Goal: Task Accomplishment & Management: Manage account settings

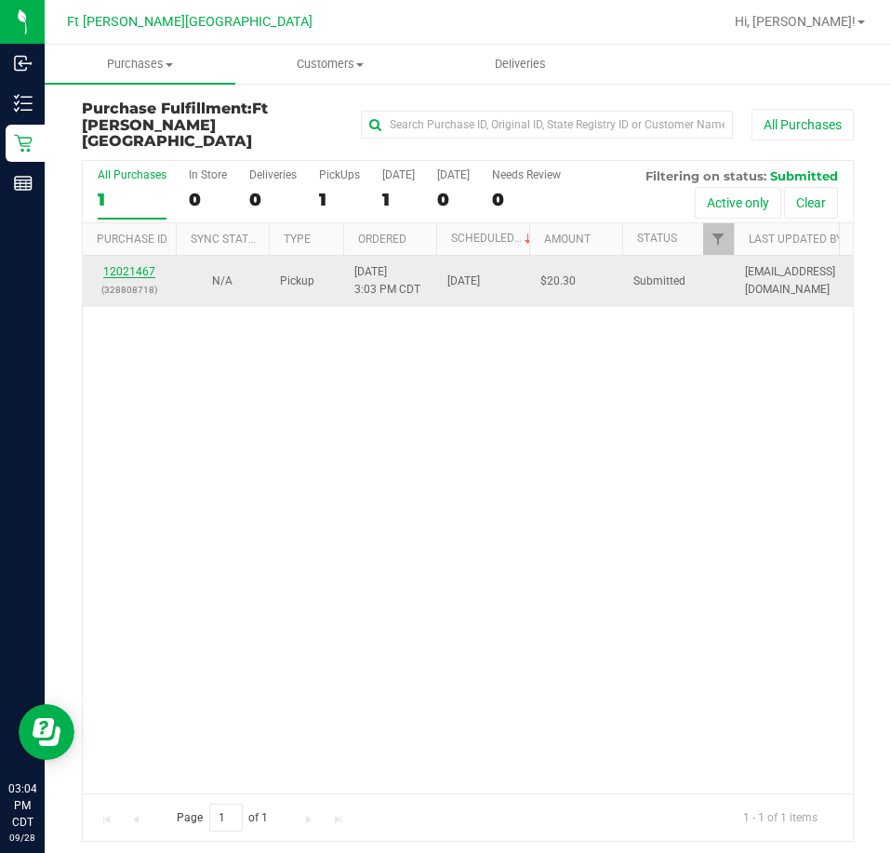
click at [109, 265] on link "12021467" at bounding box center [129, 271] width 52 height 13
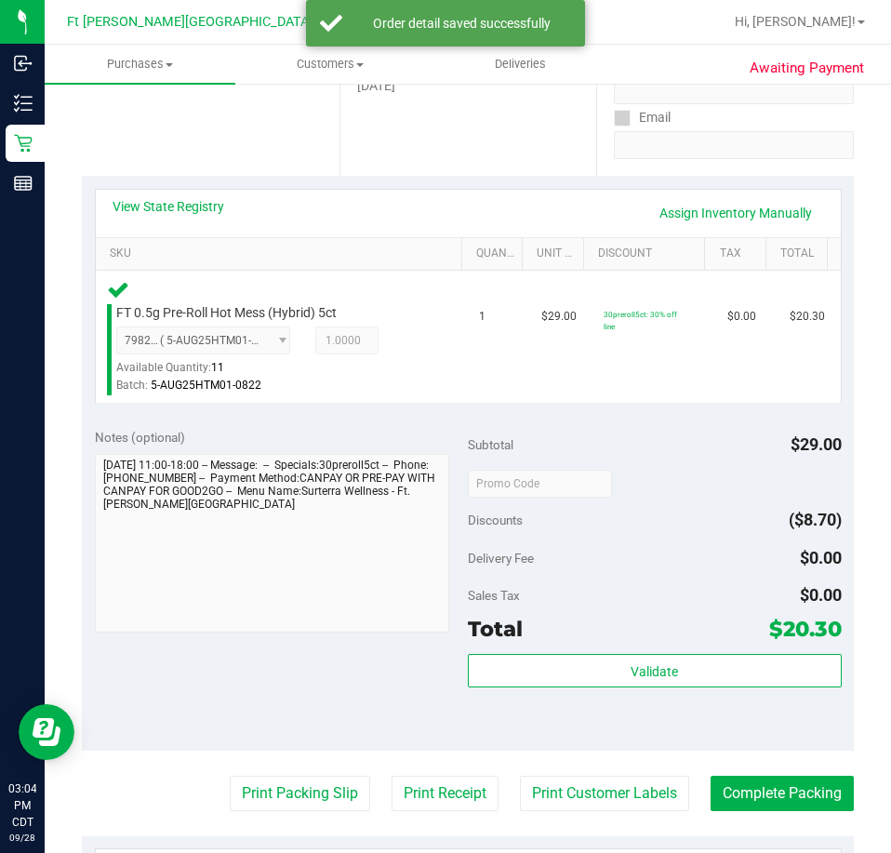
scroll to position [558, 0]
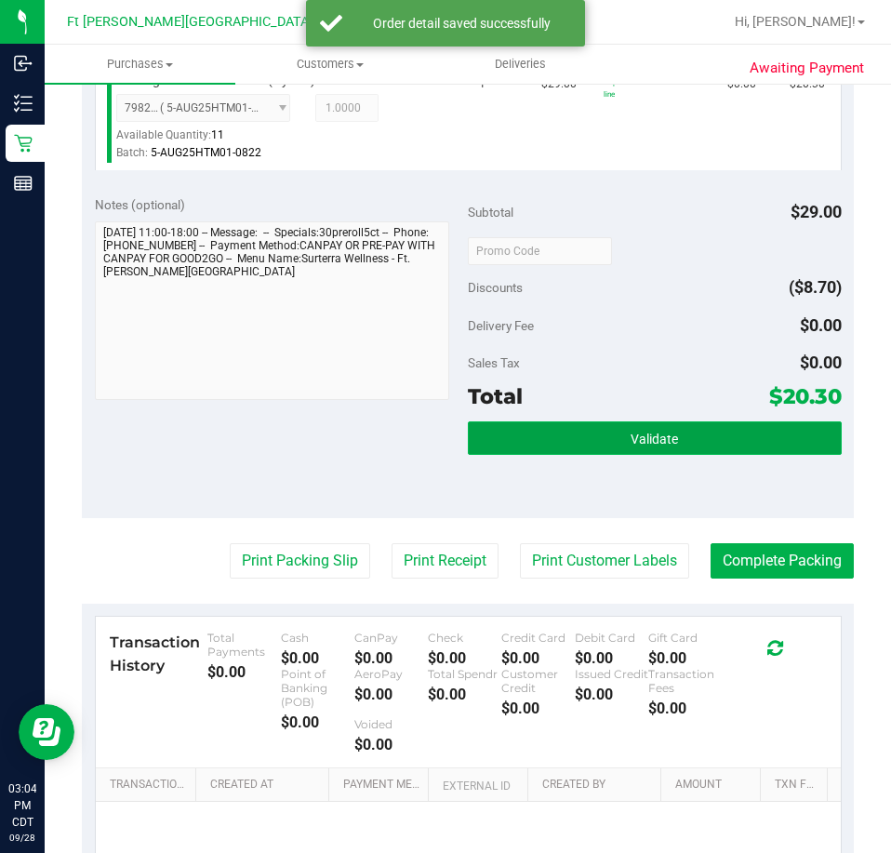
click at [566, 430] on button "Validate" at bounding box center [655, 437] width 374 height 33
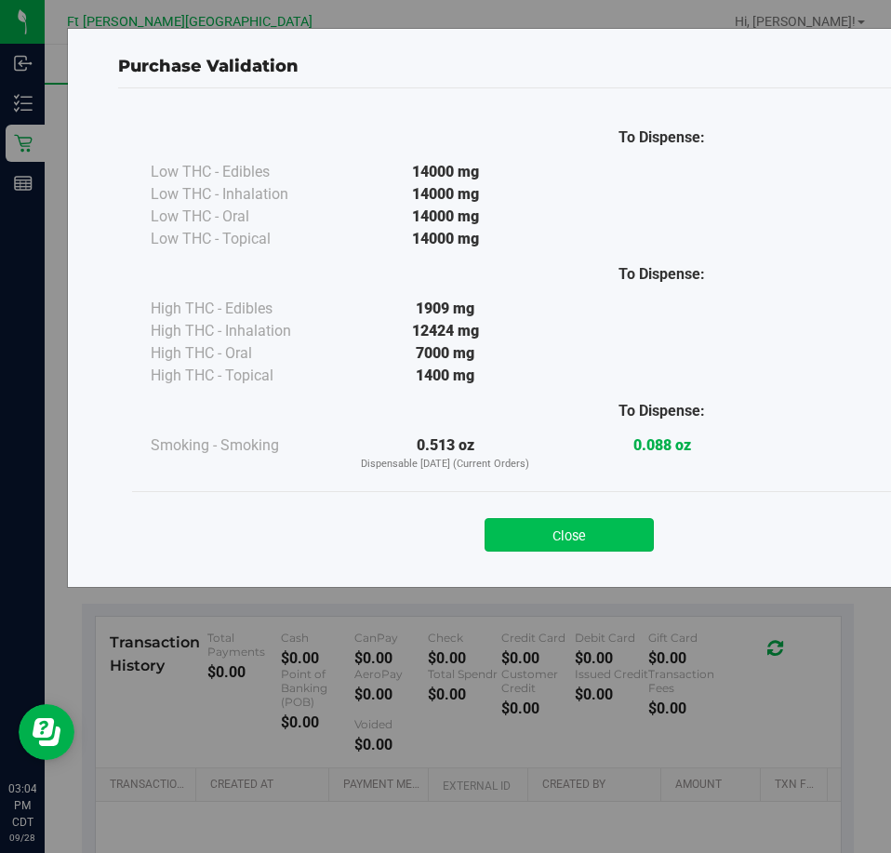
click at [527, 529] on button "Close" at bounding box center [569, 534] width 169 height 33
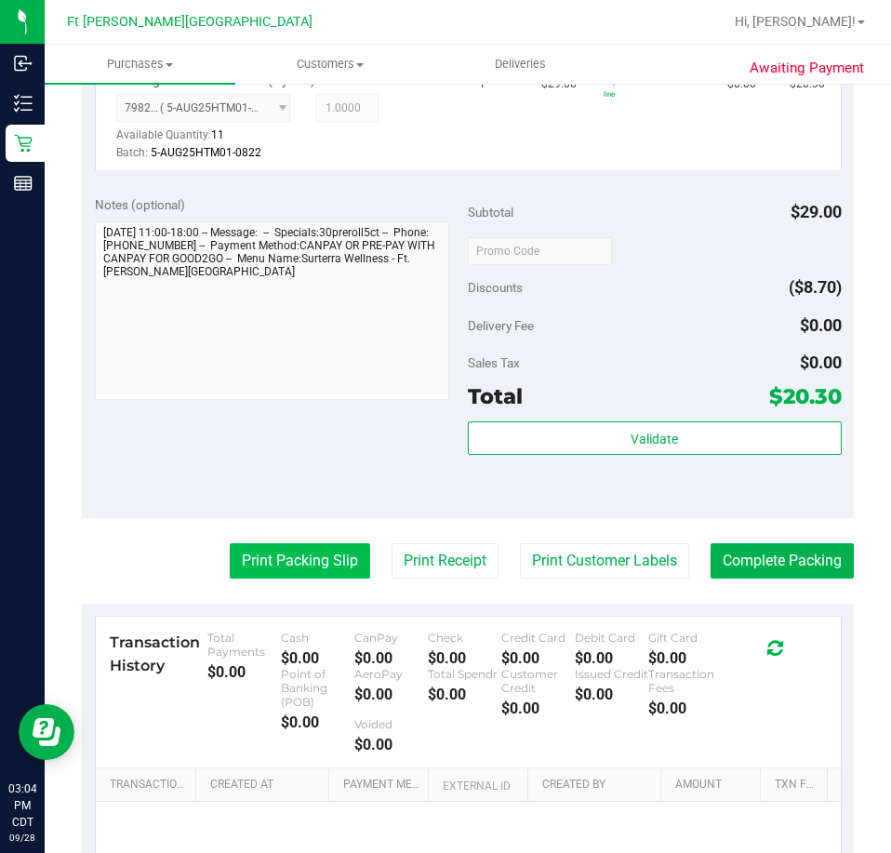
click at [301, 571] on button "Print Packing Slip" at bounding box center [300, 560] width 140 height 35
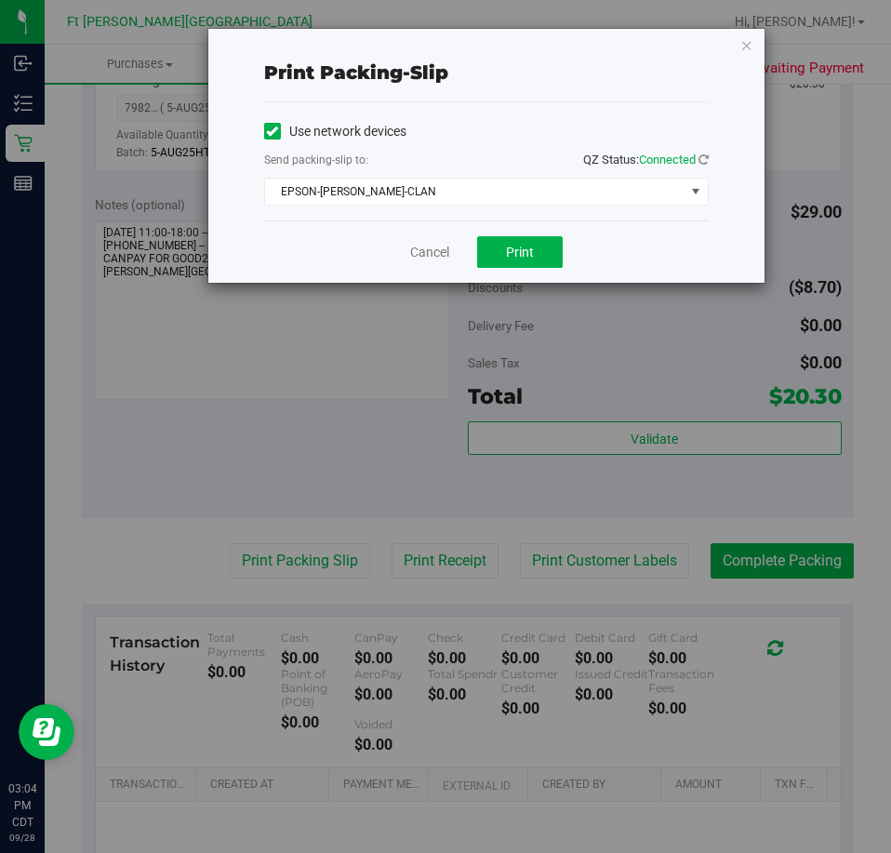
click at [545, 269] on div "Cancel Print" at bounding box center [486, 251] width 445 height 62
click at [530, 260] on button "Print" at bounding box center [520, 252] width 86 height 32
click at [747, 45] on icon "button" at bounding box center [746, 44] width 13 height 22
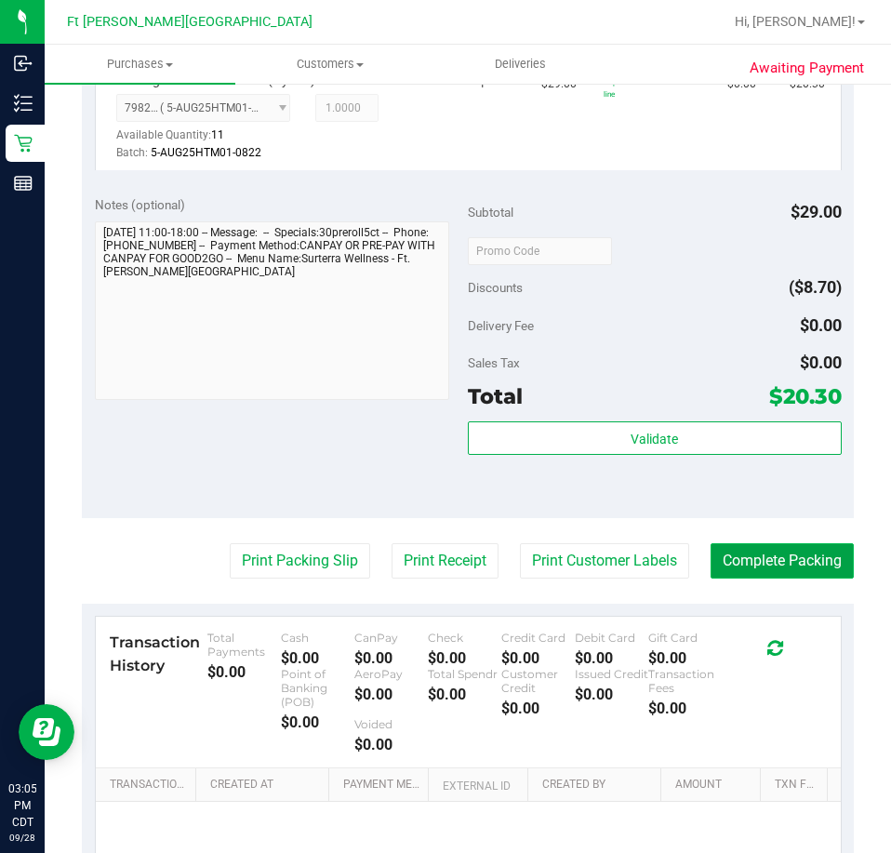
click at [790, 571] on button "Complete Packing" at bounding box center [782, 560] width 143 height 35
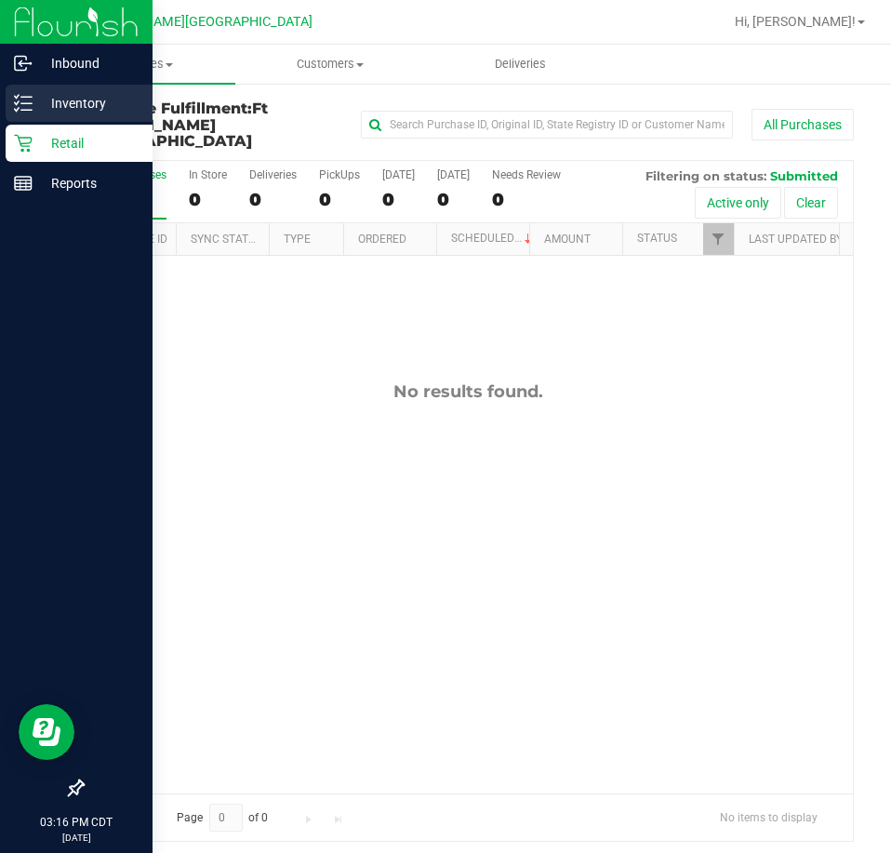
click at [36, 117] on div "Inventory" at bounding box center [79, 103] width 147 height 37
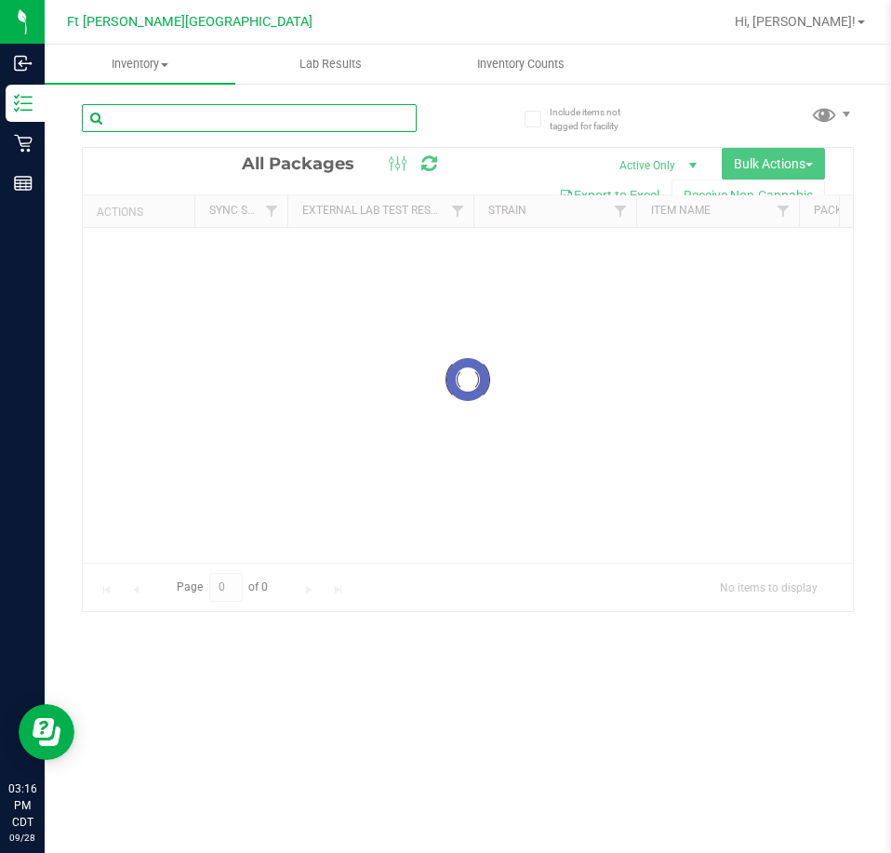
click at [206, 129] on input "text" at bounding box center [249, 118] width 335 height 28
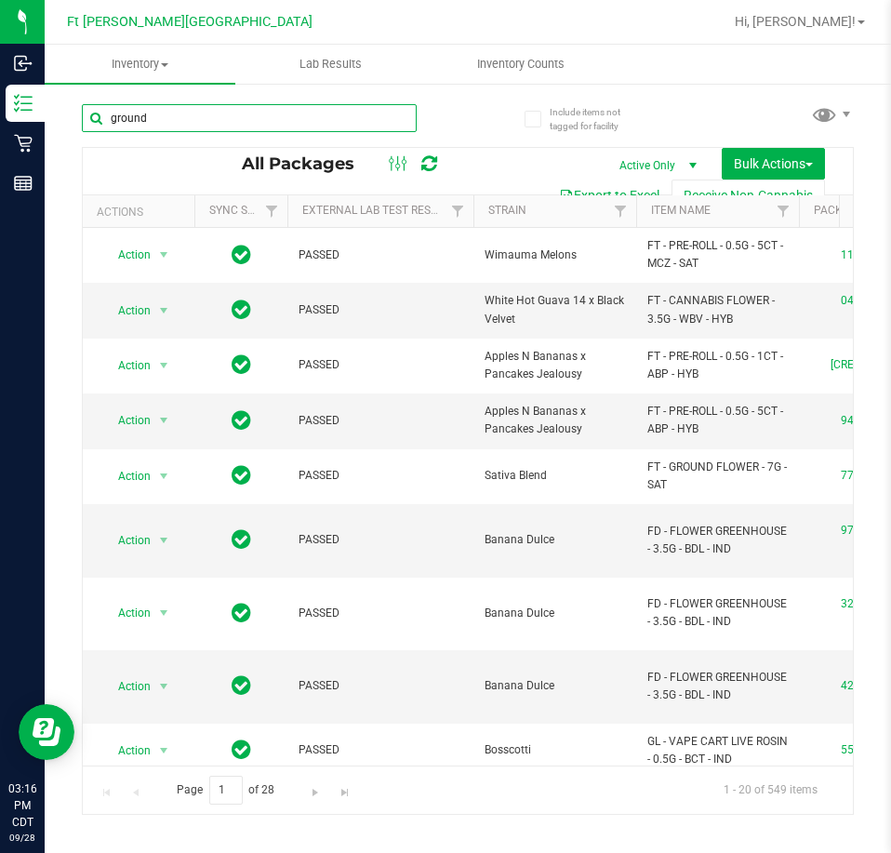
type input "ground"
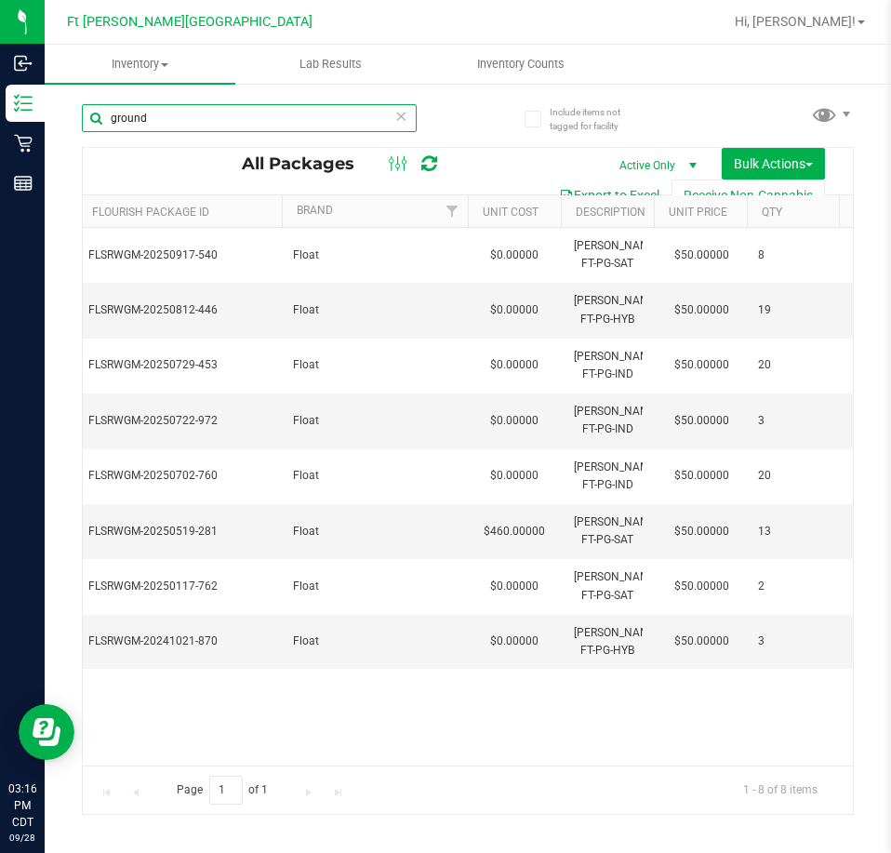
scroll to position [0, 1561]
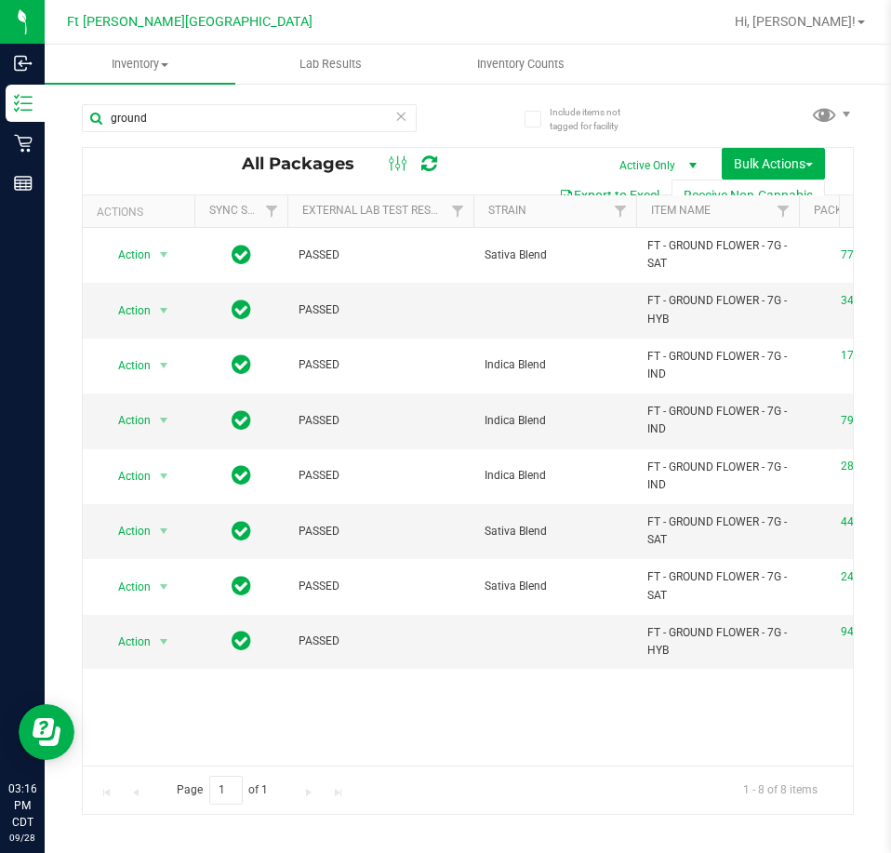
drag, startPoint x: 229, startPoint y: 744, endPoint x: 218, endPoint y: 744, distance: 11.2
click at [225, 744] on div "Action Action Create package Edit attributes Global inventory Locate package Lo…" at bounding box center [468, 497] width 770 height 538
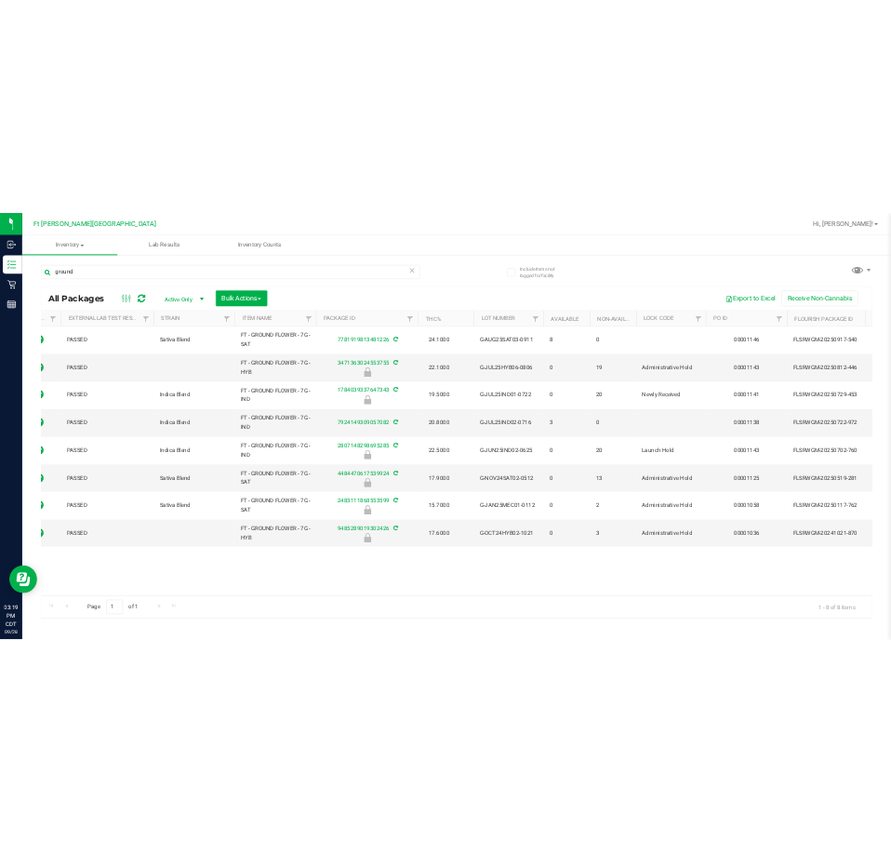
scroll to position [0, 89]
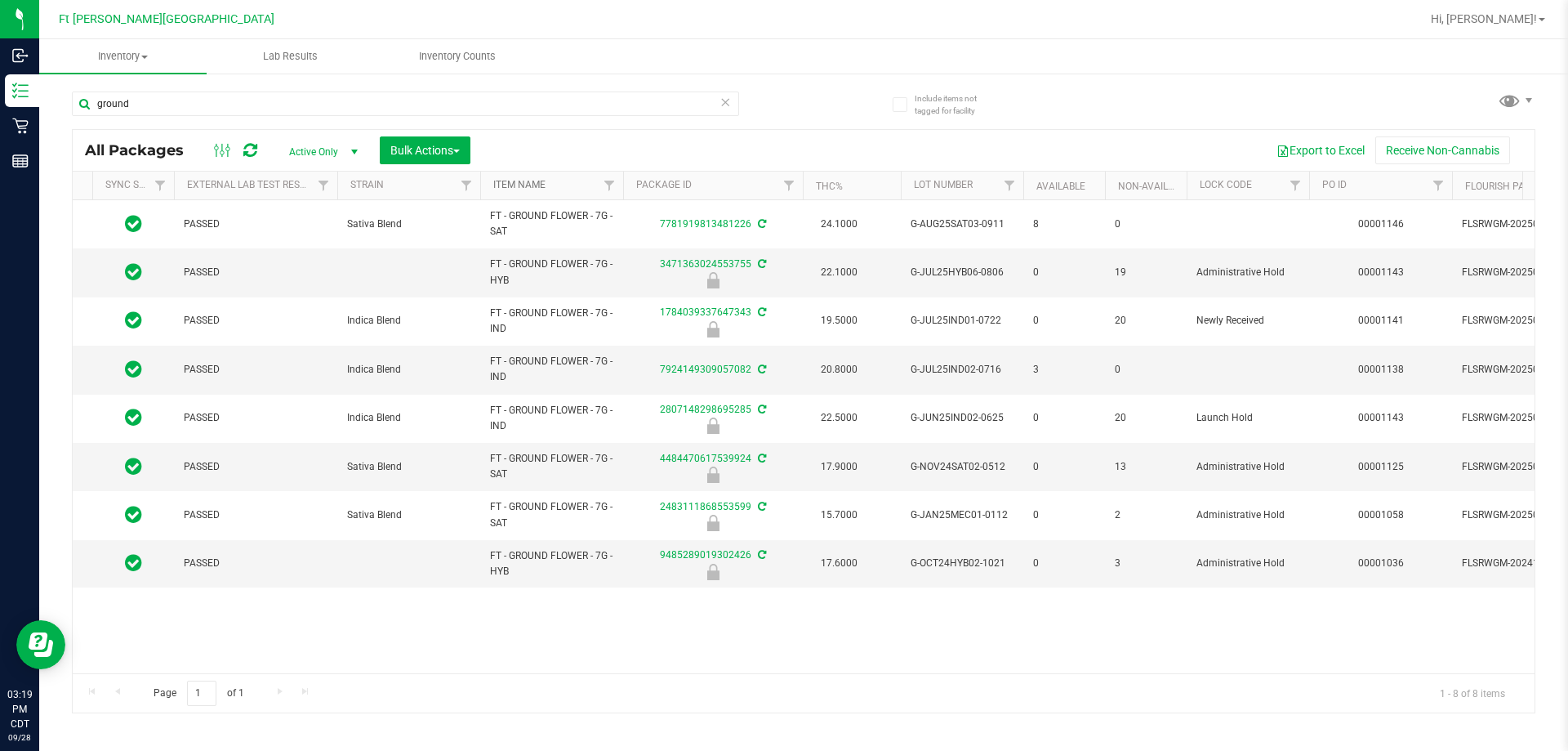
click at [523, 184] on link "Item Name" at bounding box center [520, 184] width 53 height 11
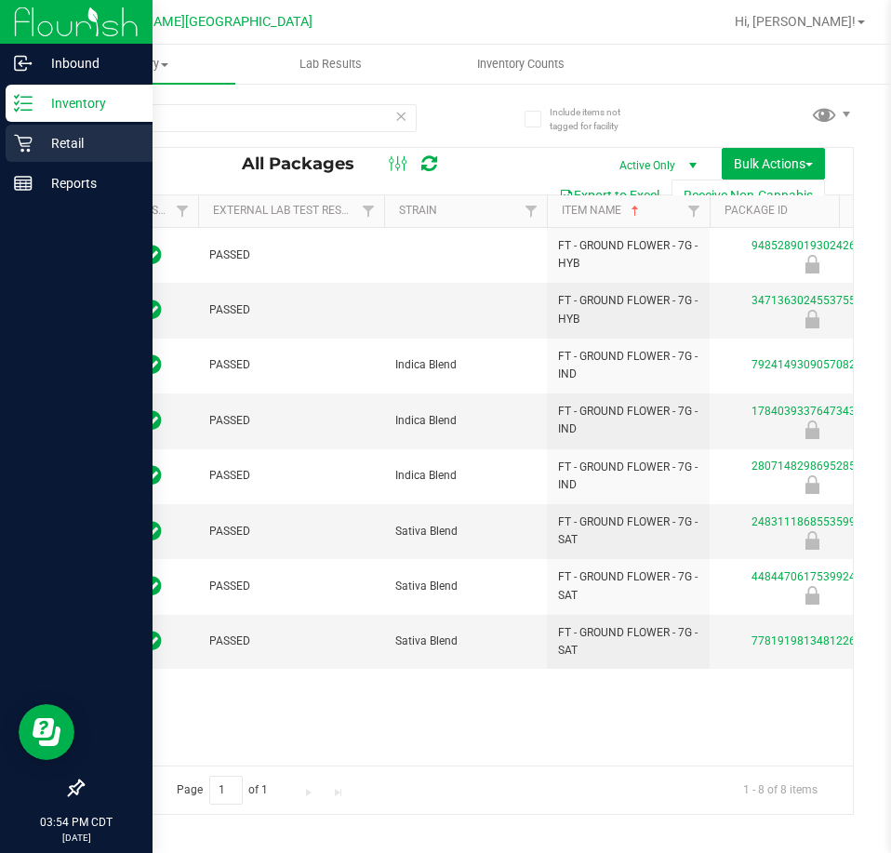
click at [28, 134] on icon at bounding box center [23, 143] width 19 height 19
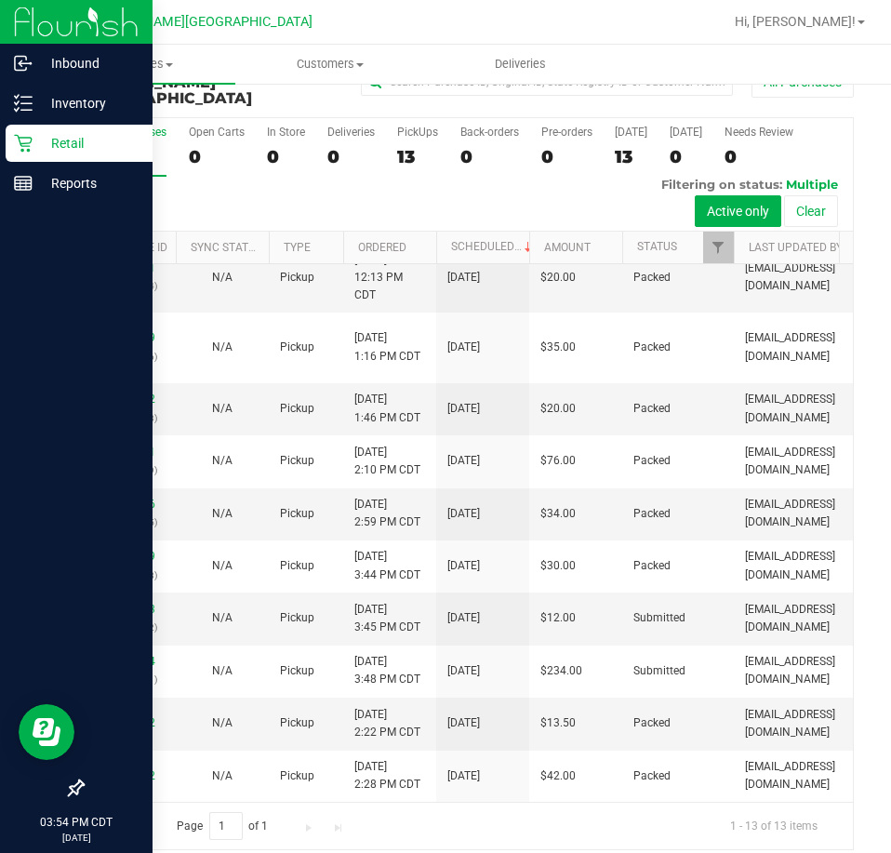
scroll to position [378, 0]
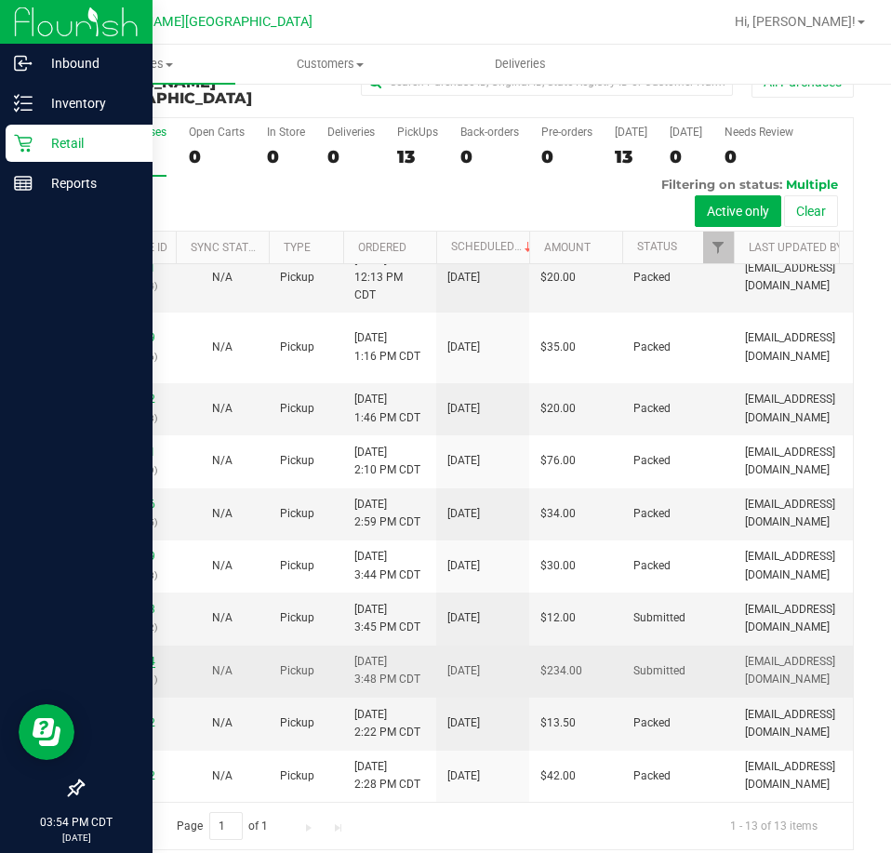
click at [121, 655] on link "12021774" at bounding box center [129, 661] width 52 height 13
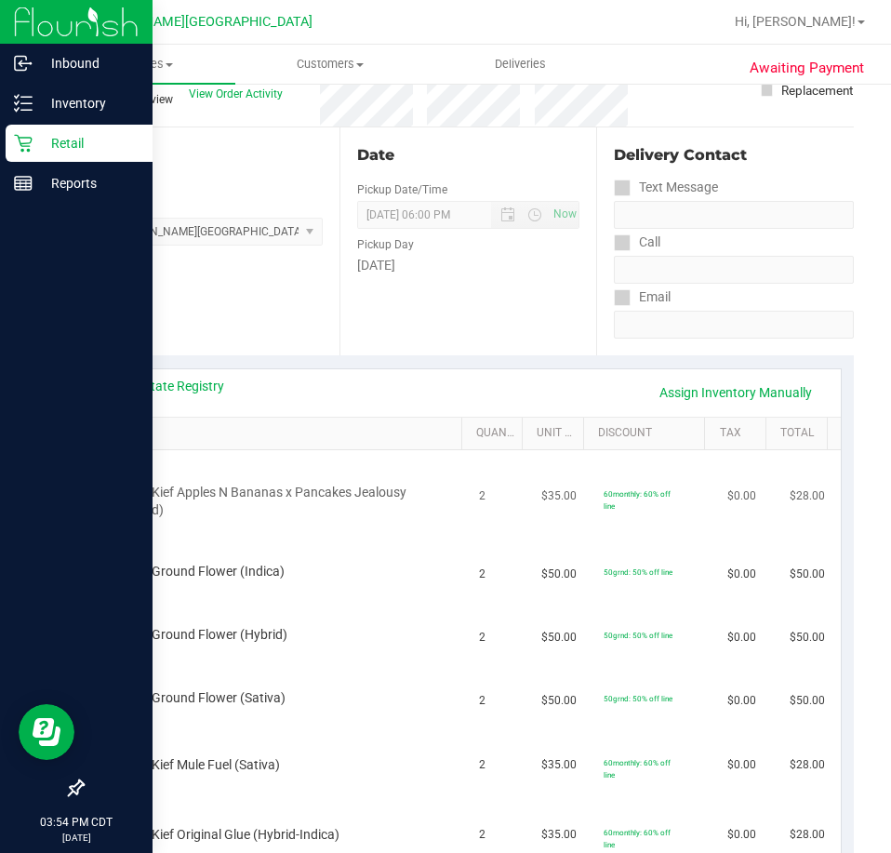
scroll to position [136, 0]
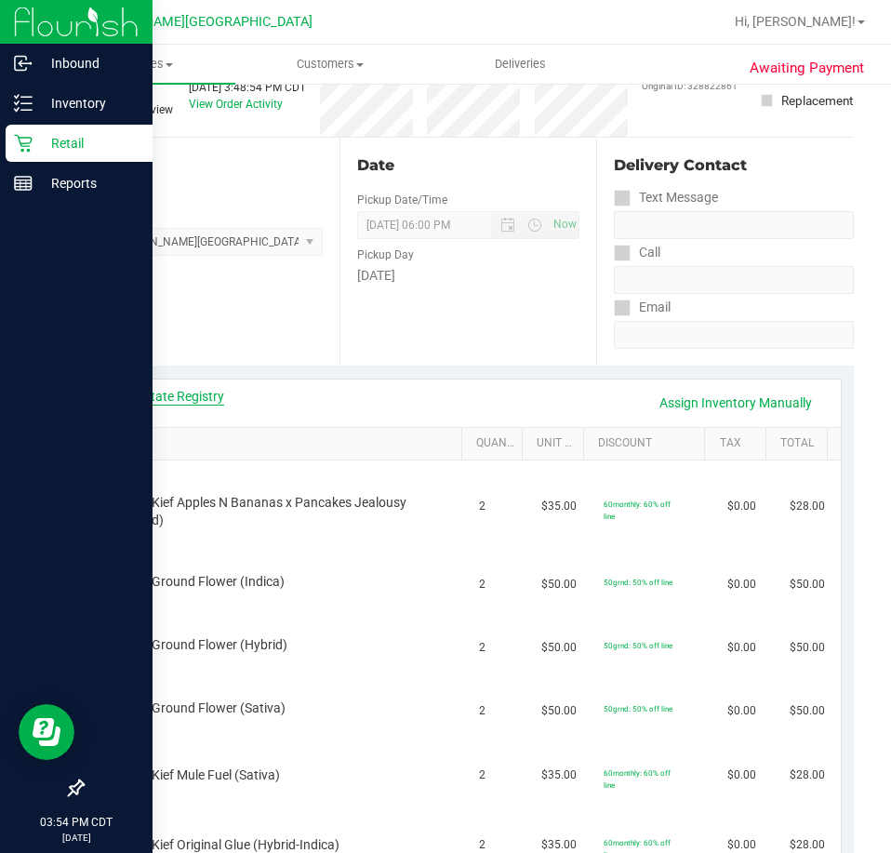
click at [151, 405] on link "View State Registry" at bounding box center [169, 396] width 112 height 19
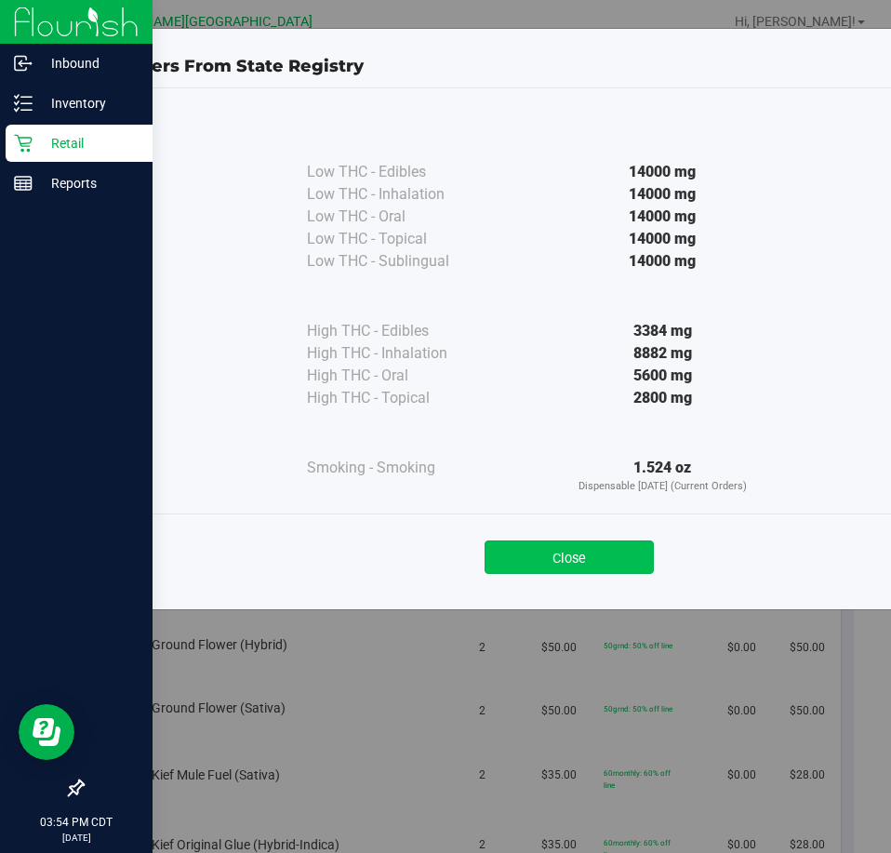
click at [621, 559] on button "Close" at bounding box center [569, 556] width 169 height 33
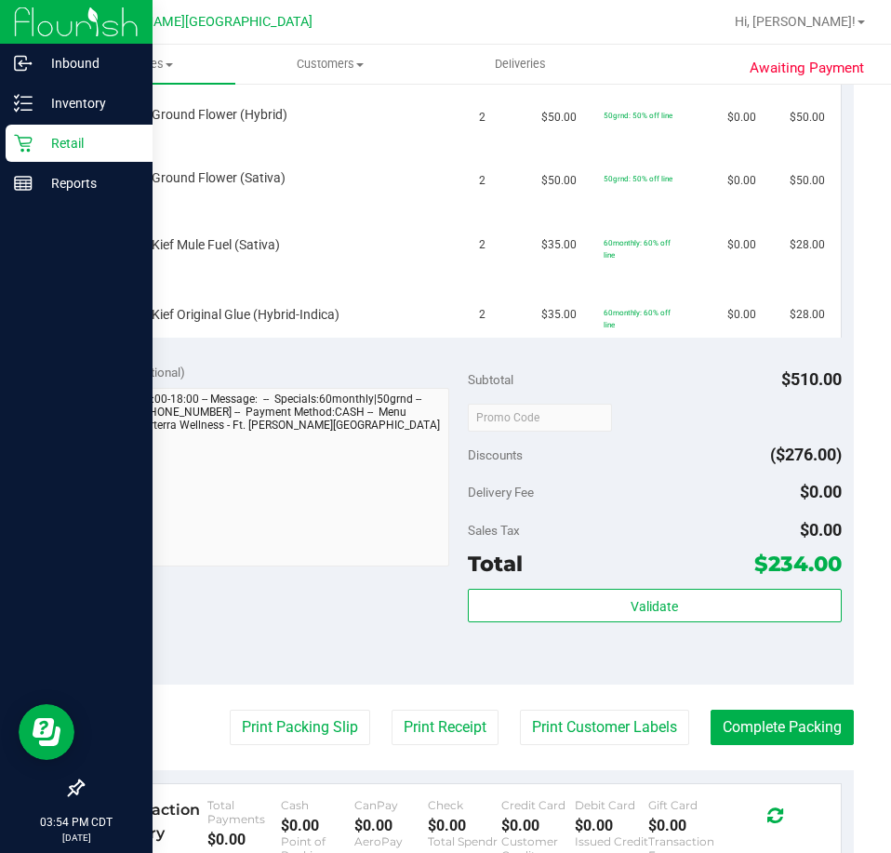
scroll to position [694, 0]
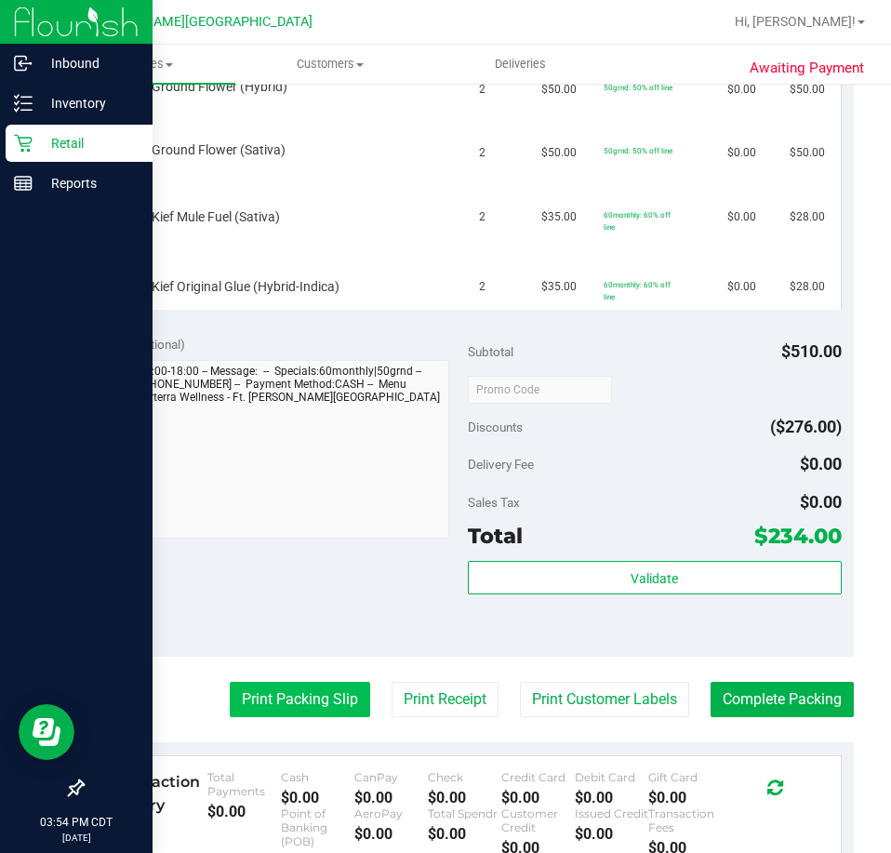
click at [310, 693] on button "Print Packing Slip" at bounding box center [300, 699] width 140 height 35
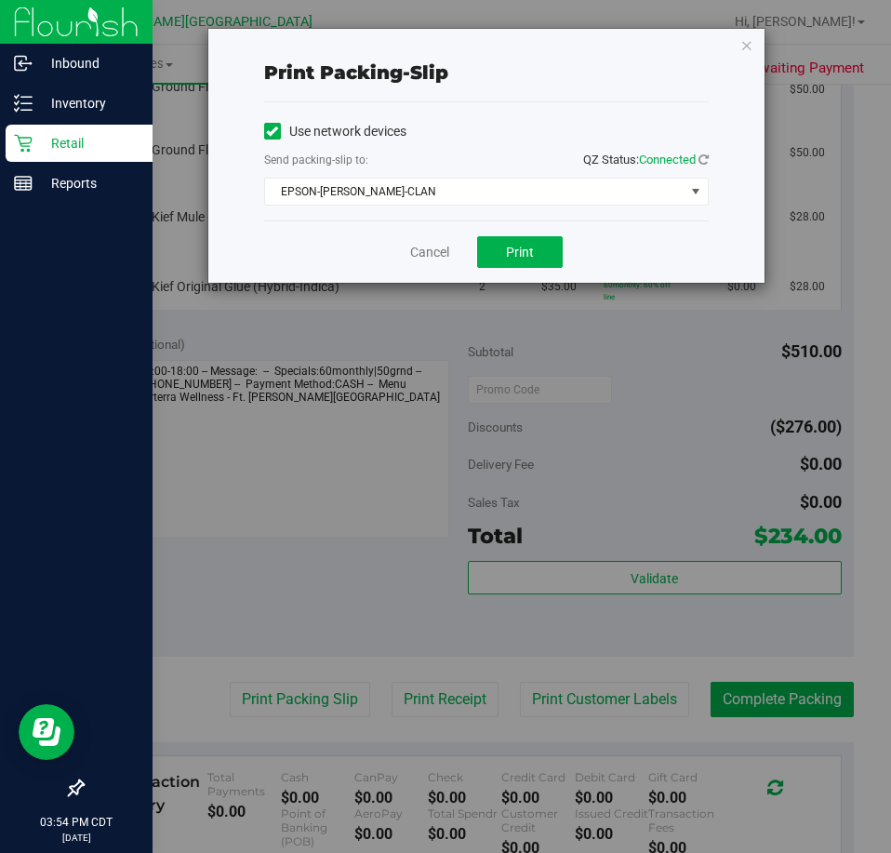
click at [505, 231] on div "Cancel Print" at bounding box center [486, 251] width 445 height 62
click at [505, 252] on button "Print" at bounding box center [520, 252] width 86 height 32
click at [433, 254] on link "Cancel" at bounding box center [429, 253] width 39 height 20
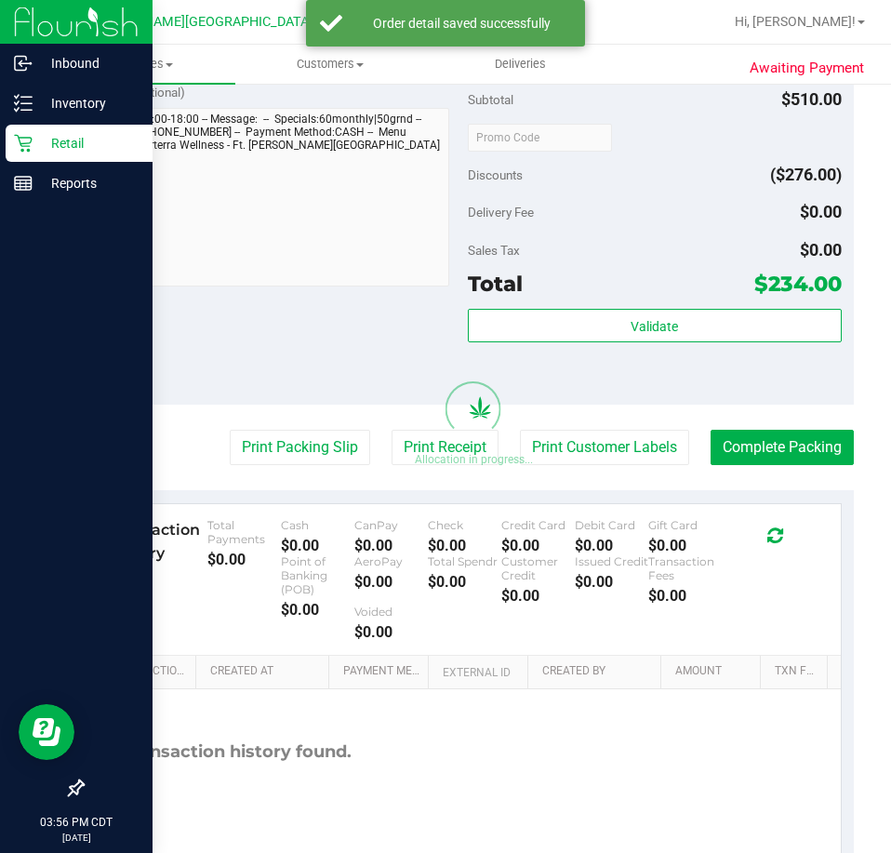
scroll to position [1154, 0]
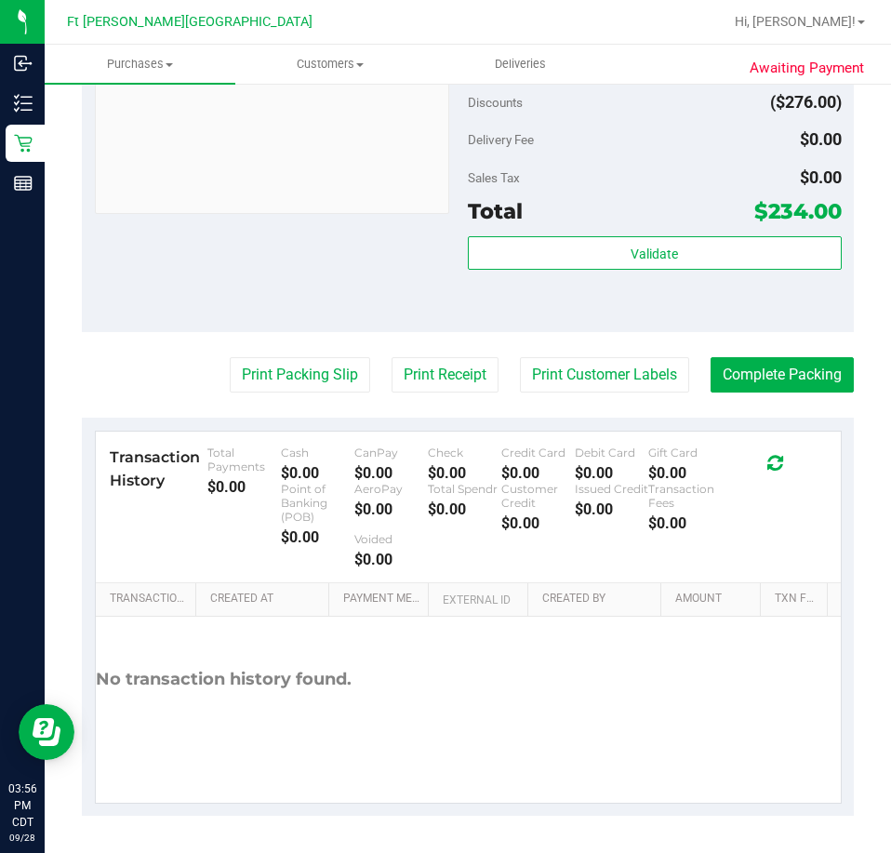
click at [339, 301] on div "Notes (optional) Subtotal $510.00 Discounts ($276.00) Delivery Fee $0.00 Sales …" at bounding box center [468, 164] width 772 height 335
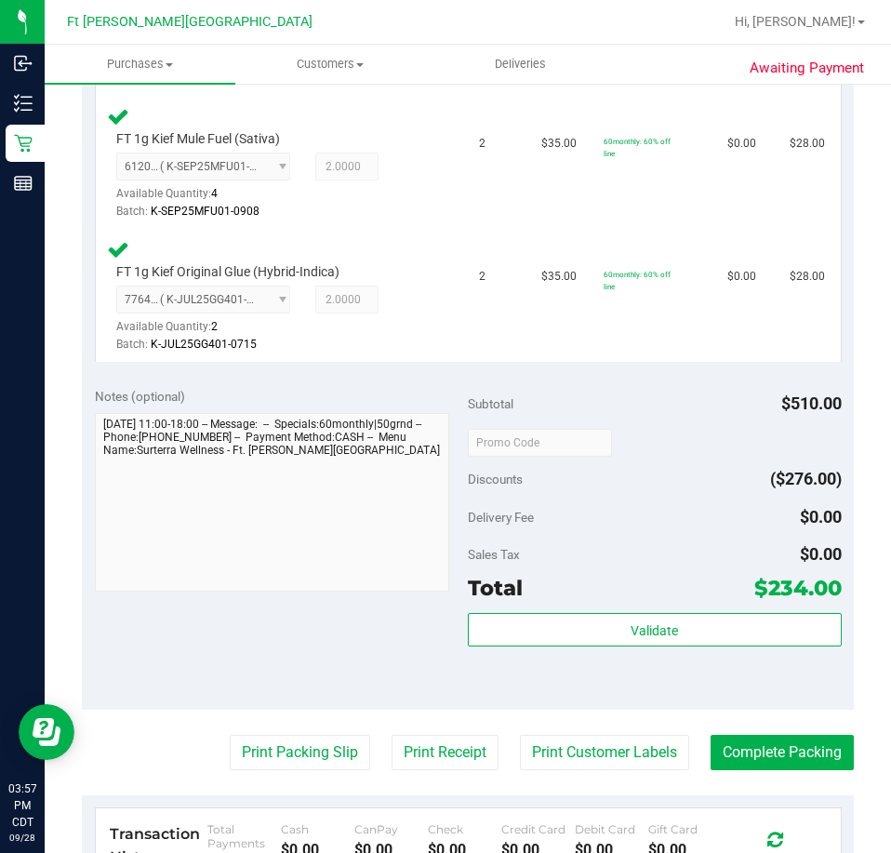
scroll to position [1061, 0]
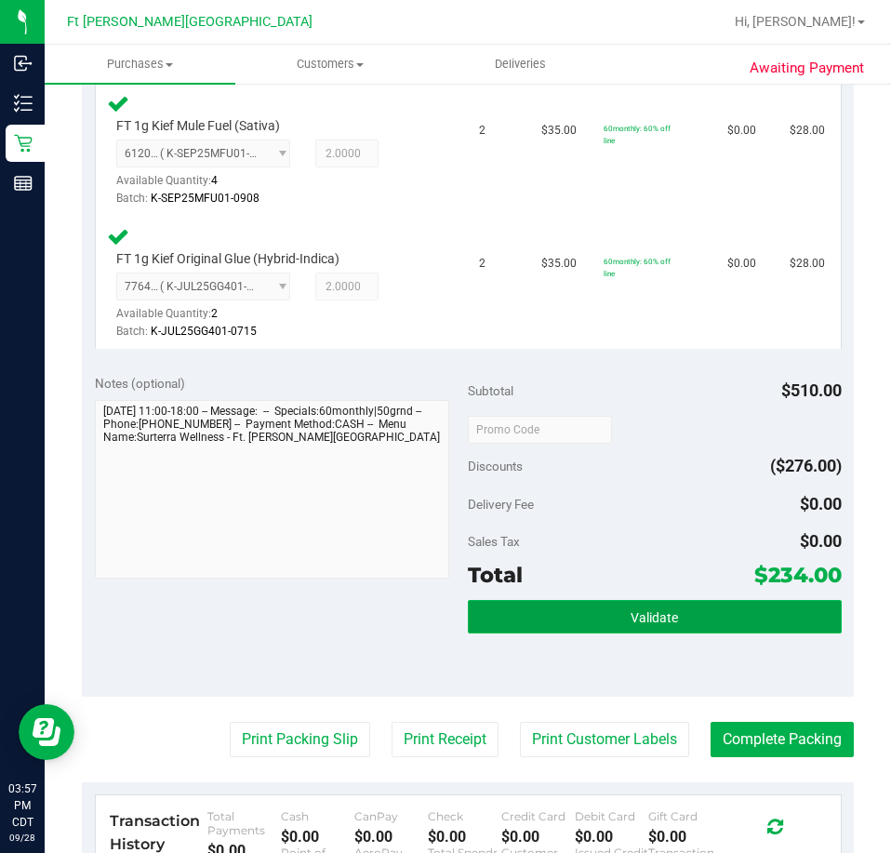
click at [654, 633] on button "Validate" at bounding box center [655, 616] width 374 height 33
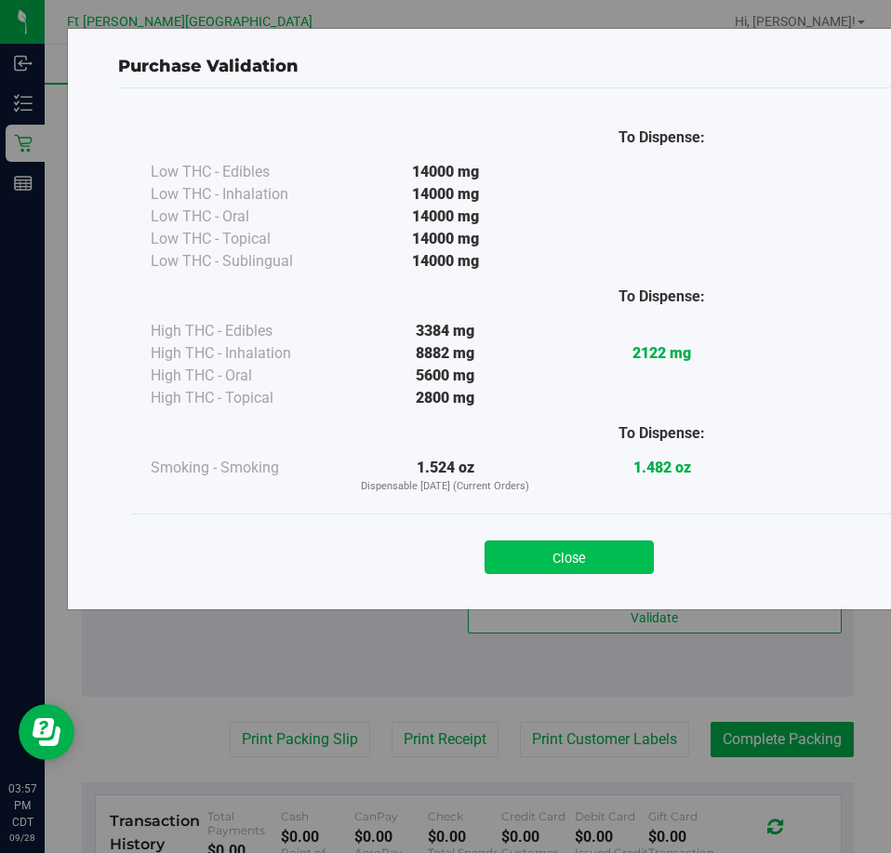
click at [598, 555] on button "Close" at bounding box center [569, 556] width 169 height 33
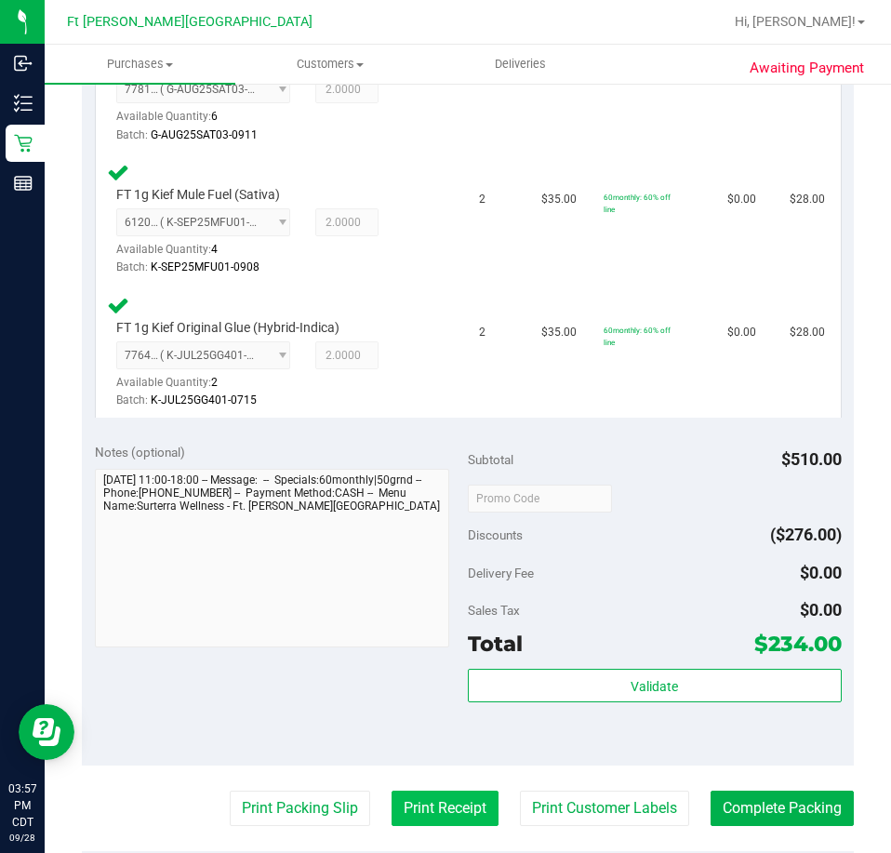
scroll to position [1154, 0]
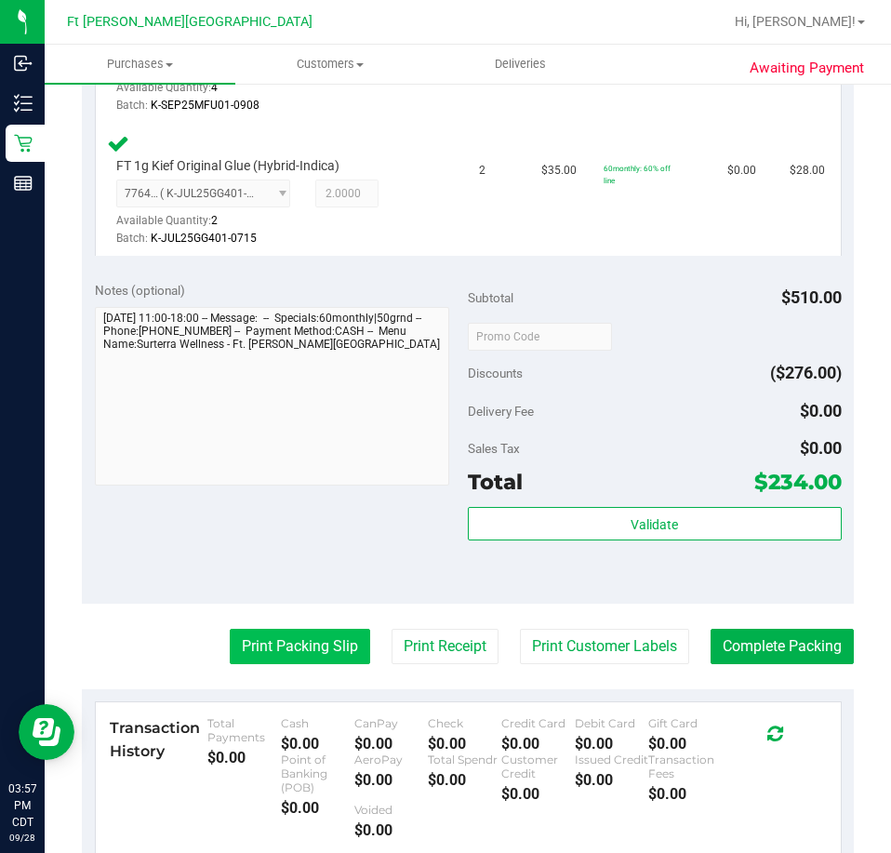
click at [299, 646] on button "Print Packing Slip" at bounding box center [300, 646] width 140 height 35
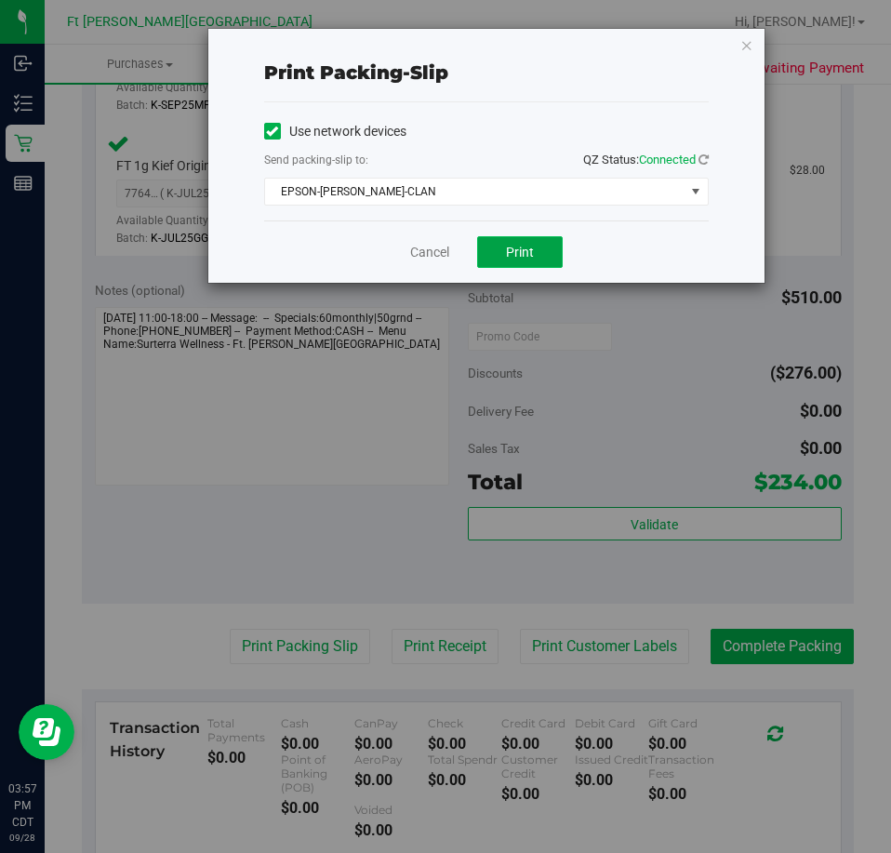
click at [510, 254] on span "Print" at bounding box center [520, 252] width 28 height 15
click at [438, 253] on link "Cancel" at bounding box center [429, 253] width 39 height 20
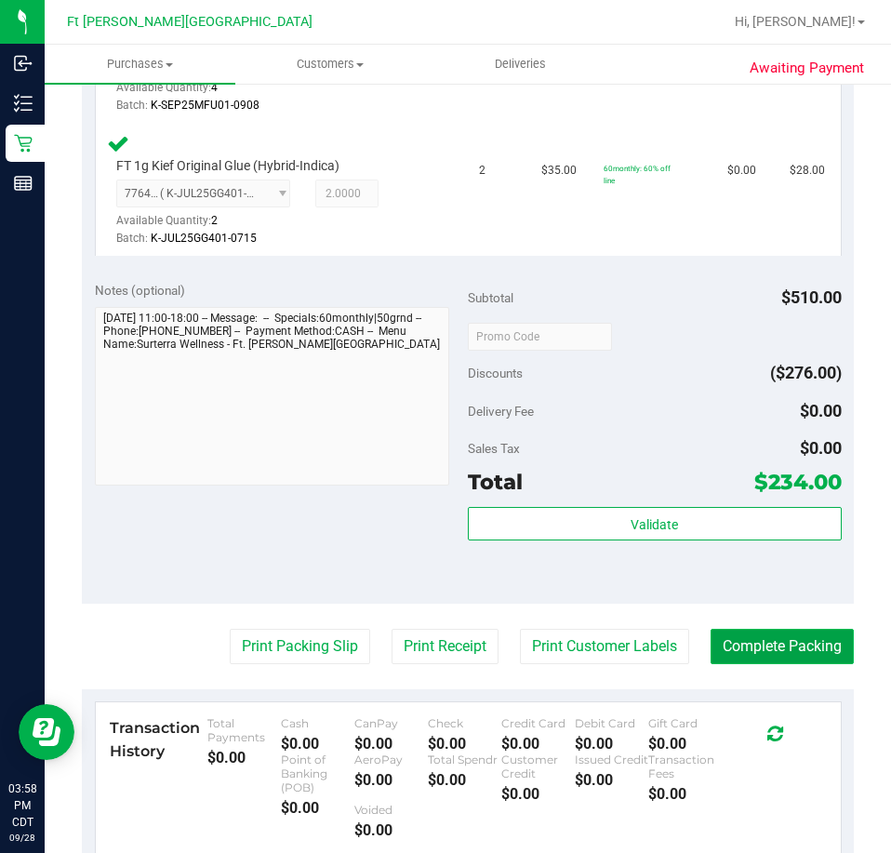
click at [794, 649] on button "Complete Packing" at bounding box center [782, 646] width 143 height 35
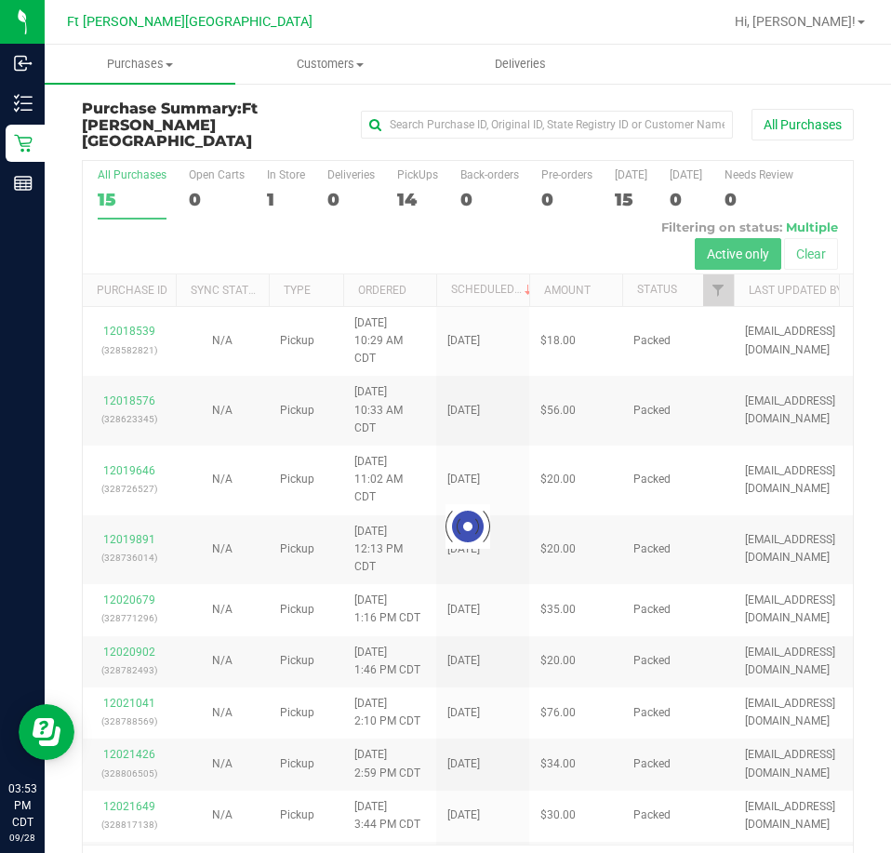
scroll to position [43, 0]
